Goal: Navigation & Orientation: Go to known website

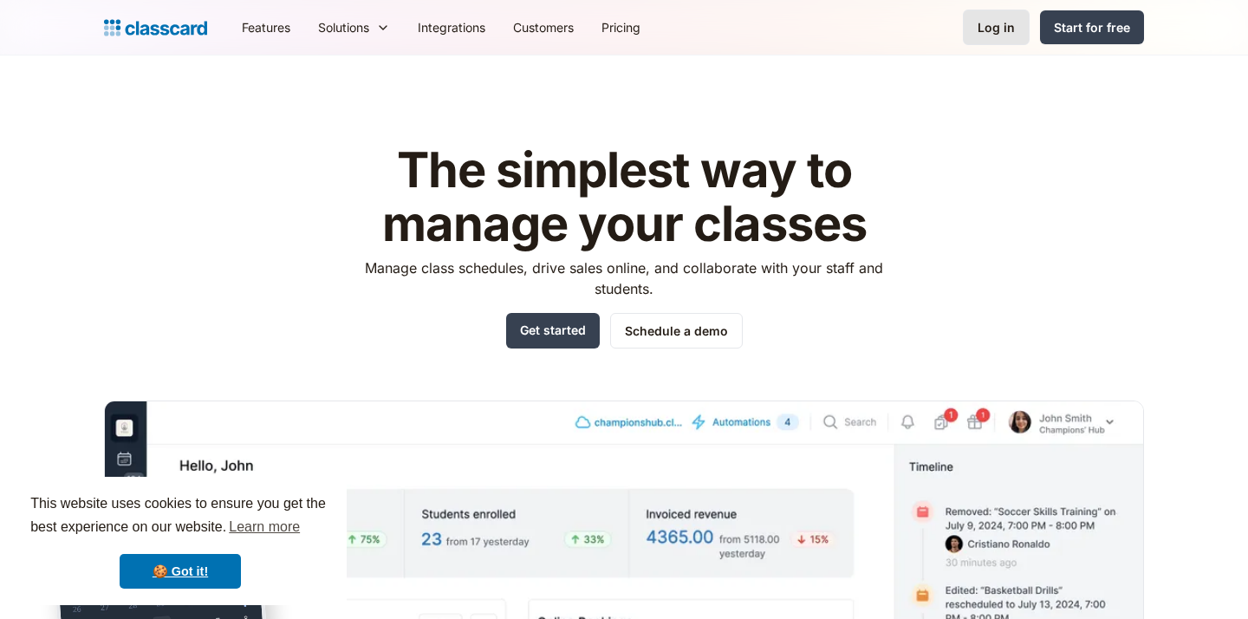
click at [1001, 23] on div "Log in" at bounding box center [995, 27] width 37 height 18
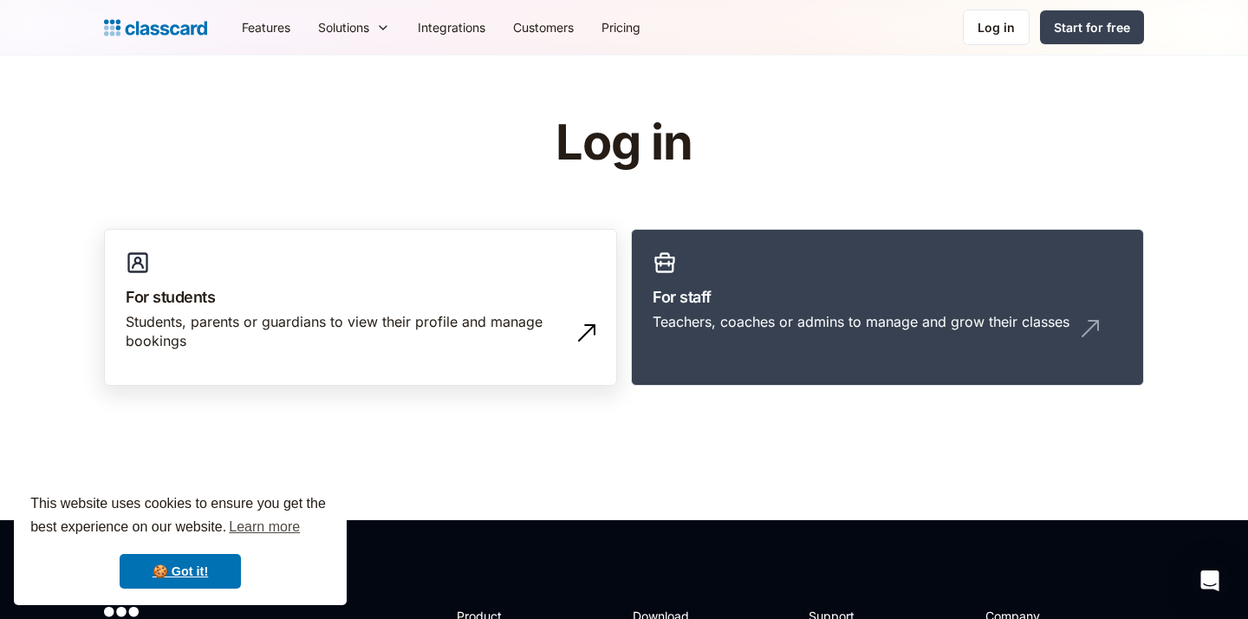
click at [536, 327] on div "Students, parents or guardians to view their profile and manage bookings" at bounding box center [343, 331] width 435 height 39
